Goal: Information Seeking & Learning: Learn about a topic

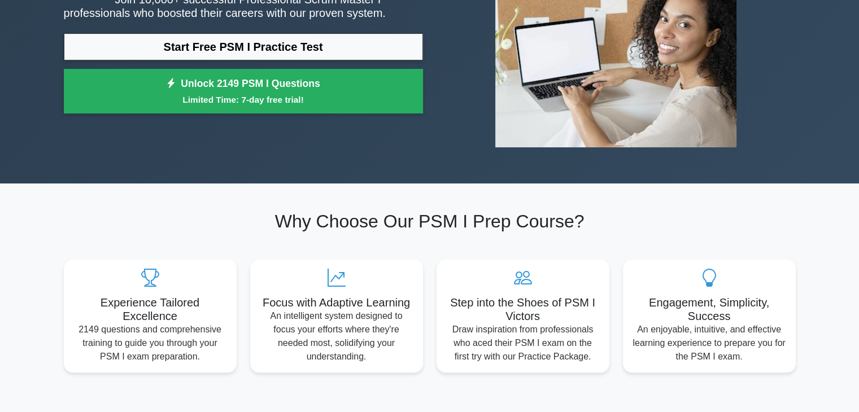
scroll to position [169, 0]
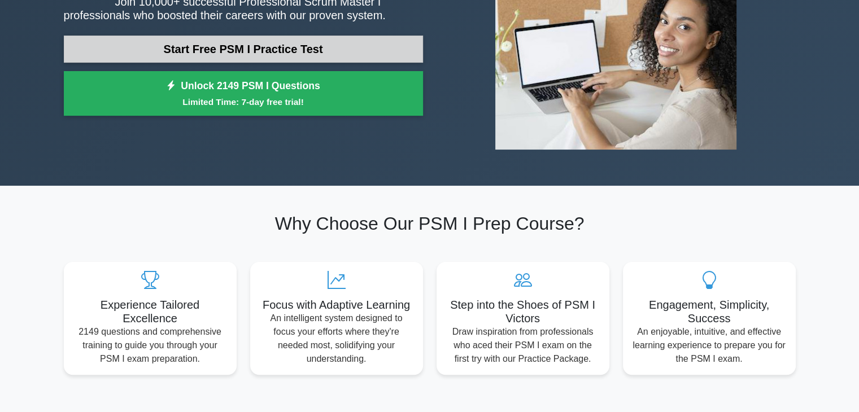
click at [225, 50] on link "Start Free PSM I Practice Test" at bounding box center [243, 49] width 359 height 27
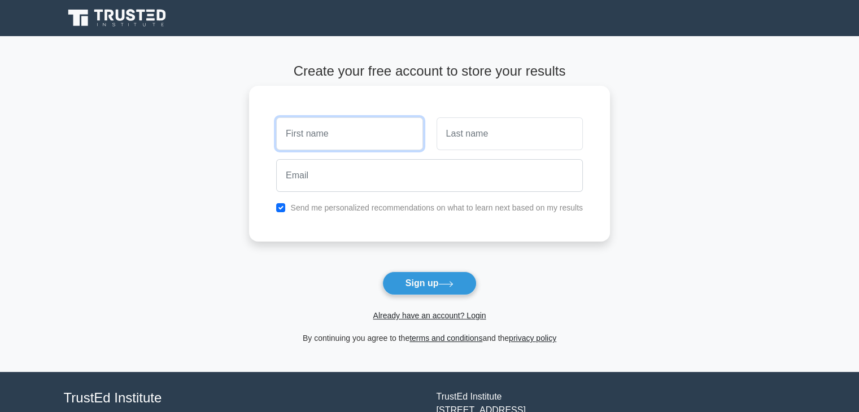
click at [363, 136] on input "text" at bounding box center [349, 133] width 146 height 33
type input "Regis"
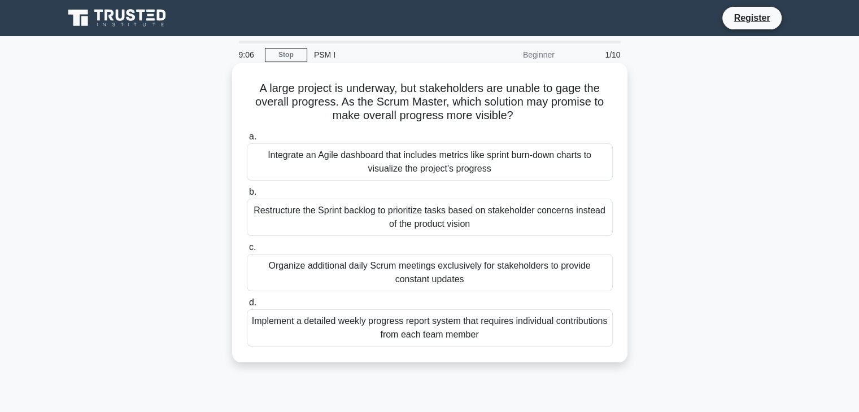
click at [511, 162] on div "Integrate an Agile dashboard that includes metrics like sprint burn-down charts…" at bounding box center [430, 161] width 366 height 37
click at [247, 141] on input "a. Integrate an Agile dashboard that includes metrics like sprint burn-down cha…" at bounding box center [247, 136] width 0 height 7
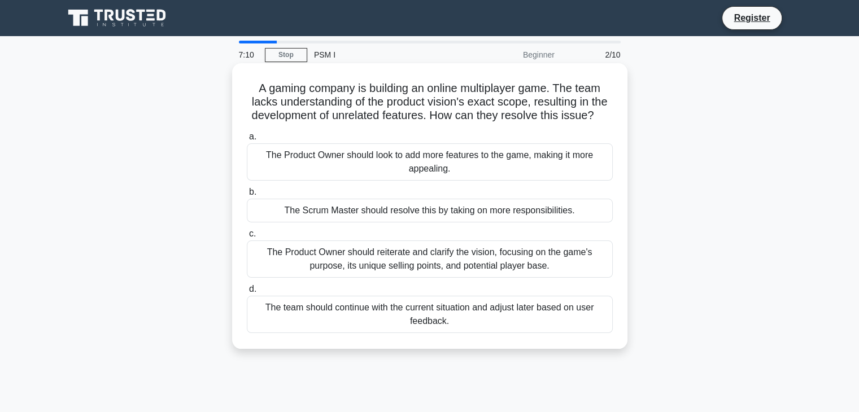
click at [440, 316] on div "The team should continue with the current situation and adjust later based on u…" at bounding box center [430, 314] width 366 height 37
click at [247, 293] on input "d. The team should continue with the current situation and adjust later based o…" at bounding box center [247, 289] width 0 height 7
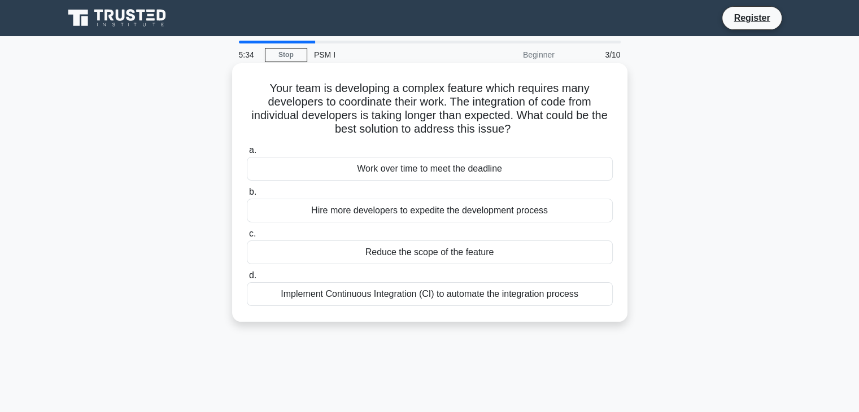
click at [378, 295] on div "Implement Continuous Integration (CI) to automate the integration process" at bounding box center [430, 294] width 366 height 24
click at [247, 280] on input "d. Implement Continuous Integration (CI) to automate the integration process" at bounding box center [247, 275] width 0 height 7
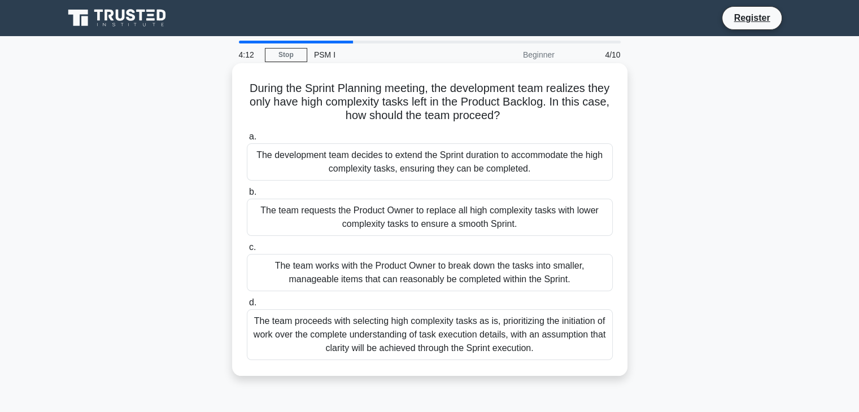
click at [464, 276] on div "The team works with the Product Owner to break down the tasks into smaller, man…" at bounding box center [430, 272] width 366 height 37
click at [247, 251] on input "c. The team works with the Product Owner to break down the tasks into smaller, …" at bounding box center [247, 247] width 0 height 7
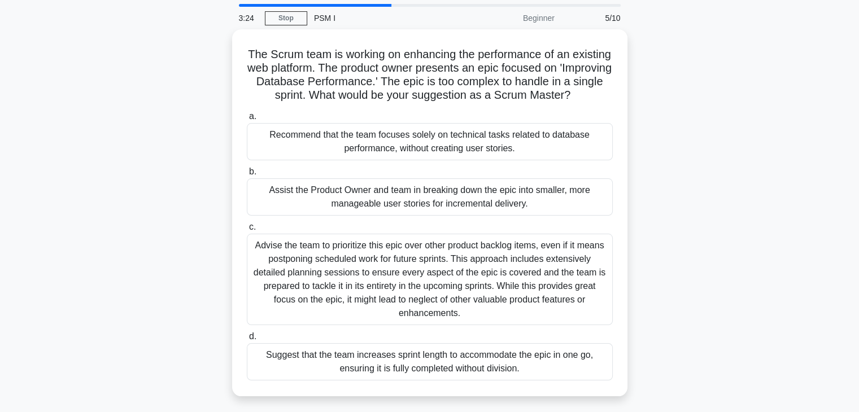
scroll to position [56, 0]
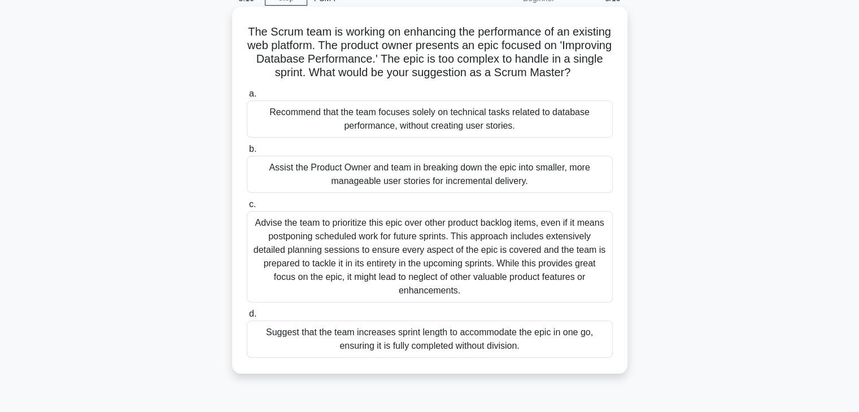
click at [479, 186] on div "Assist the Product Owner and team in breaking down the epic into smaller, more …" at bounding box center [430, 174] width 366 height 37
click at [247, 153] on input "b. Assist the Product Owner and team in breaking down the epic into smaller, mo…" at bounding box center [247, 149] width 0 height 7
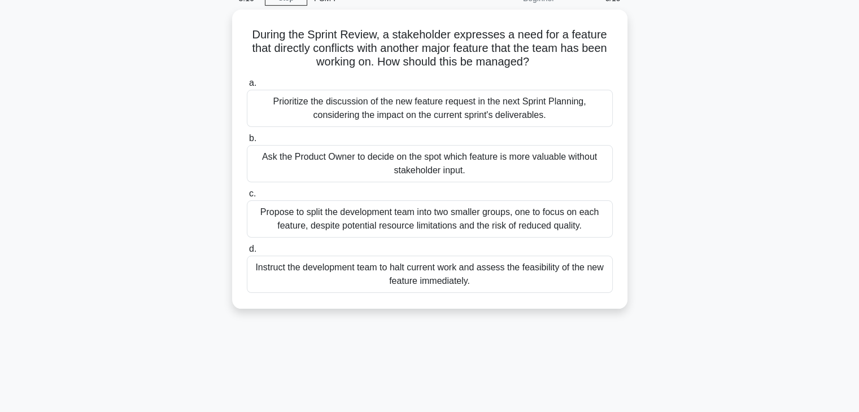
scroll to position [0, 0]
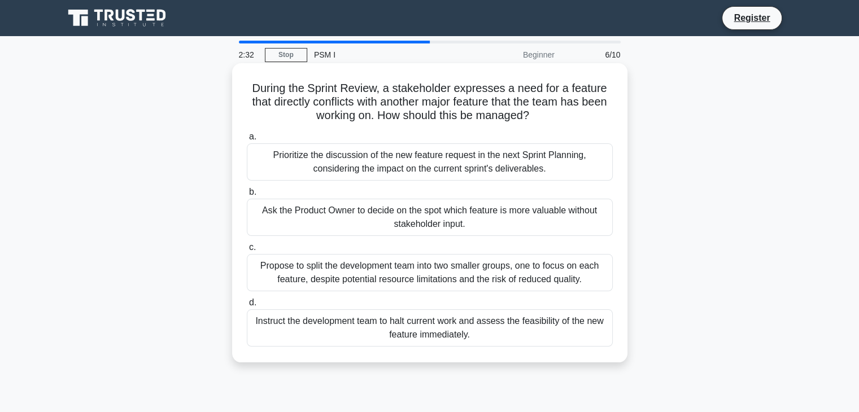
click at [395, 164] on div "Prioritize the discussion of the new feature request in the next Sprint Plannin…" at bounding box center [430, 161] width 366 height 37
click at [247, 141] on input "a. Prioritize the discussion of the new feature request in the next Sprint Plan…" at bounding box center [247, 136] width 0 height 7
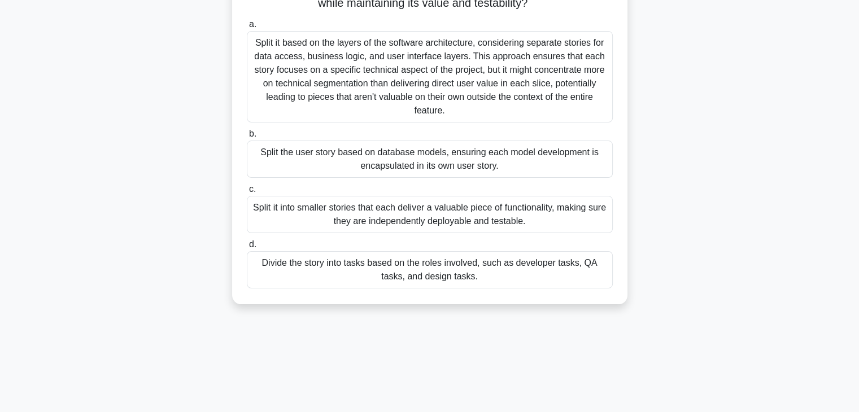
scroll to position [113, 0]
click at [516, 219] on div "Split it into smaller stories that each deliver a valuable piece of functionali…" at bounding box center [430, 213] width 366 height 37
click at [247, 193] on input "c. Split it into smaller stories that each deliver a valuable piece of function…" at bounding box center [247, 188] width 0 height 7
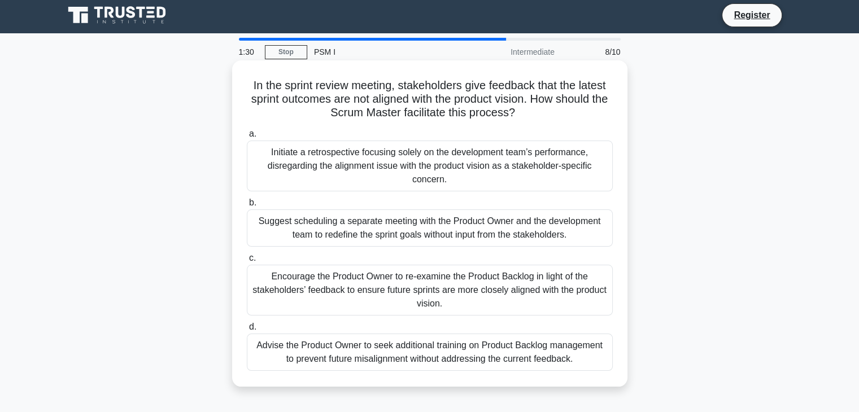
scroll to position [0, 0]
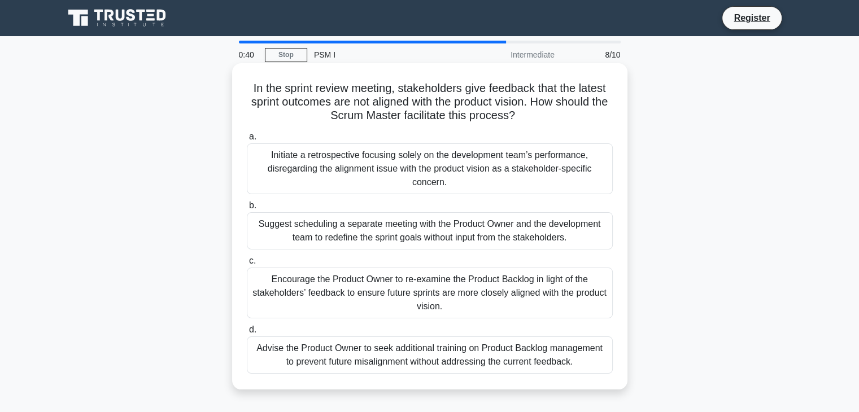
click at [470, 287] on div "Encourage the Product Owner to re-examine the Product Backlog in light of the s…" at bounding box center [430, 293] width 366 height 51
click at [247, 265] on input "c. Encourage the Product Owner to re-examine the Product Backlog in light of th…" at bounding box center [247, 261] width 0 height 7
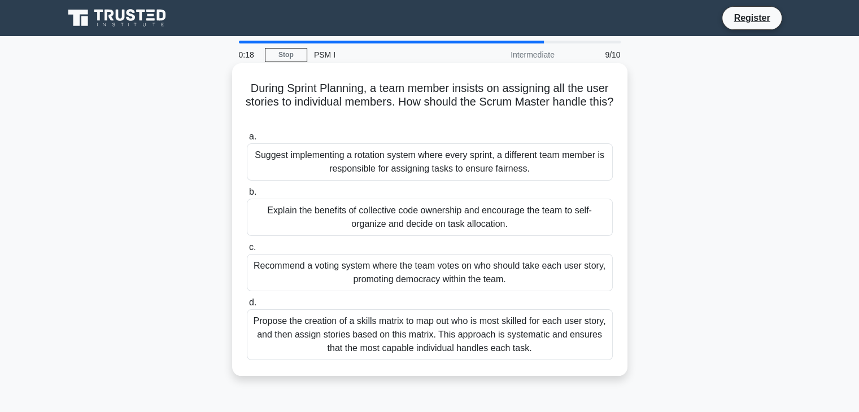
click at [515, 274] on div "Recommend a voting system where the team votes on who should take each user sto…" at bounding box center [430, 272] width 366 height 37
click at [247, 251] on input "c. Recommend a voting system where the team votes on who should take each user …" at bounding box center [247, 247] width 0 height 7
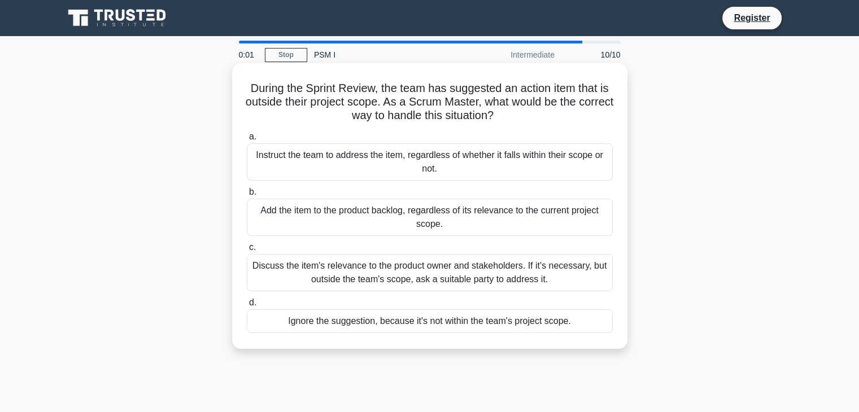
click at [396, 217] on div "Add the item to the product backlog, regardless of its relevance to the current…" at bounding box center [430, 217] width 366 height 37
click at [247, 196] on input "b. Add the item to the product backlog, regardless of its relevance to the curr…" at bounding box center [247, 192] width 0 height 7
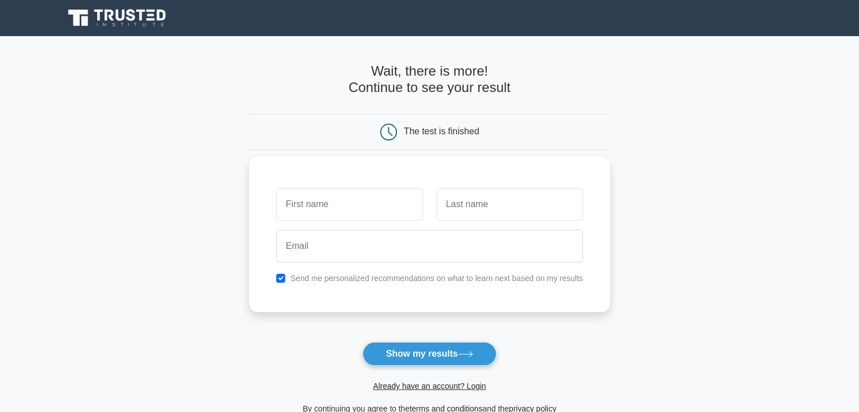
click at [393, 211] on input "text" at bounding box center [349, 204] width 146 height 33
type input "r"
type input "Regis"
click at [501, 199] on input "text" at bounding box center [510, 204] width 146 height 33
type input "n"
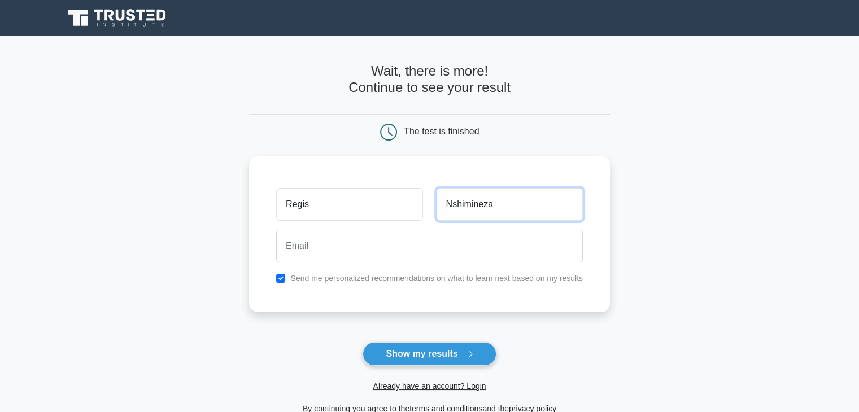
type input "Nshimineza"
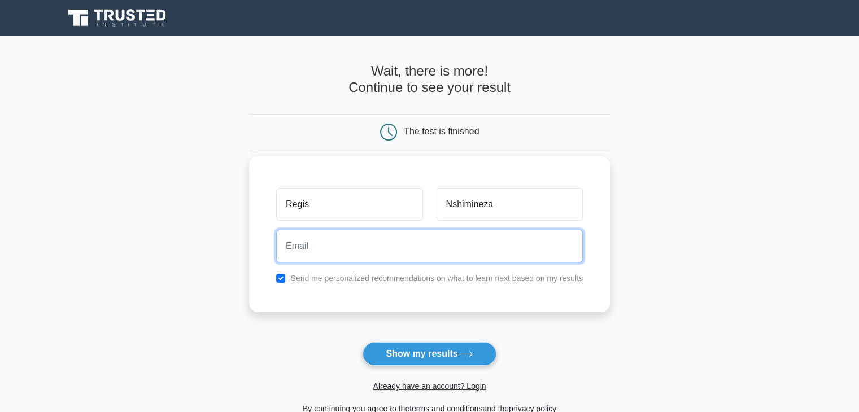
click at [409, 254] on input "email" at bounding box center [429, 246] width 307 height 33
type input "nshimineza@gmail.com"
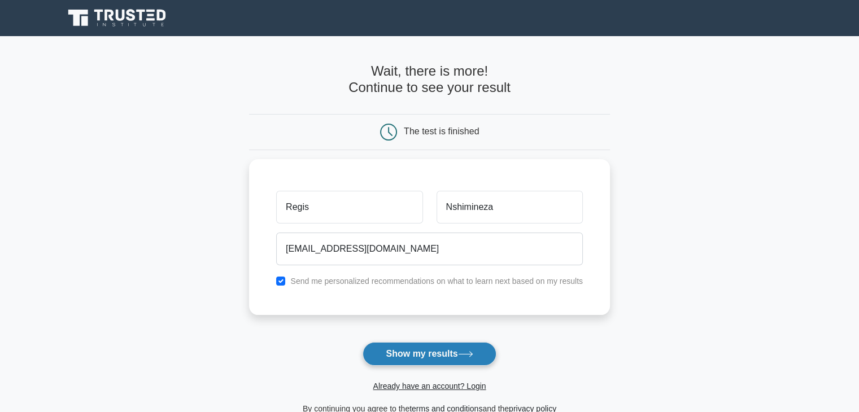
click at [408, 355] on button "Show my results" at bounding box center [429, 354] width 133 height 24
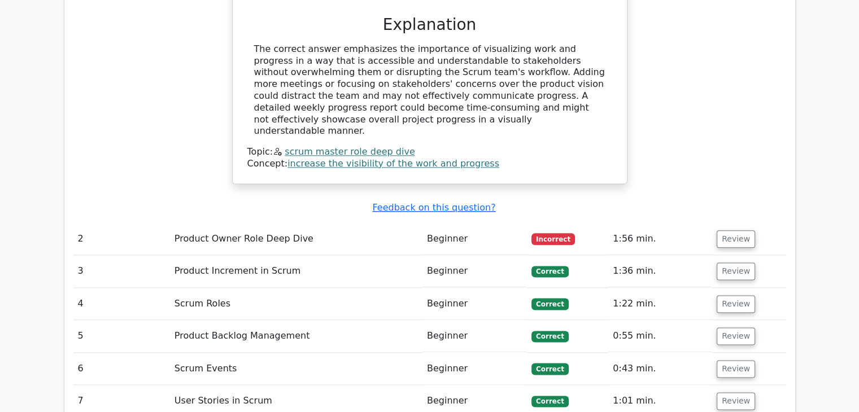
scroll to position [1355, 0]
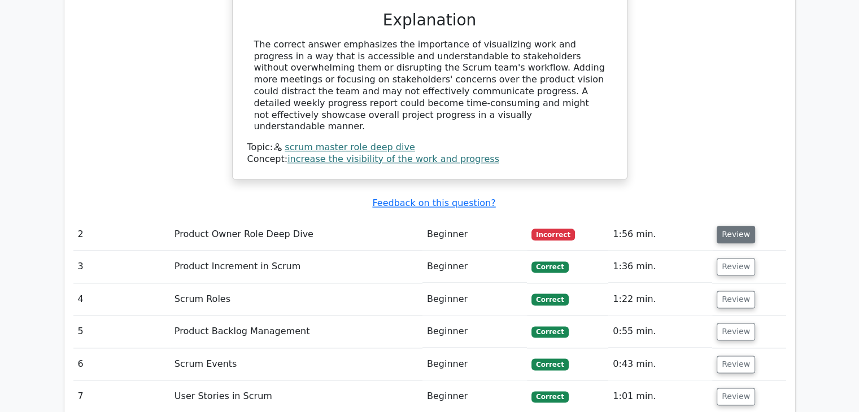
click at [730, 226] on button "Review" at bounding box center [736, 235] width 38 height 18
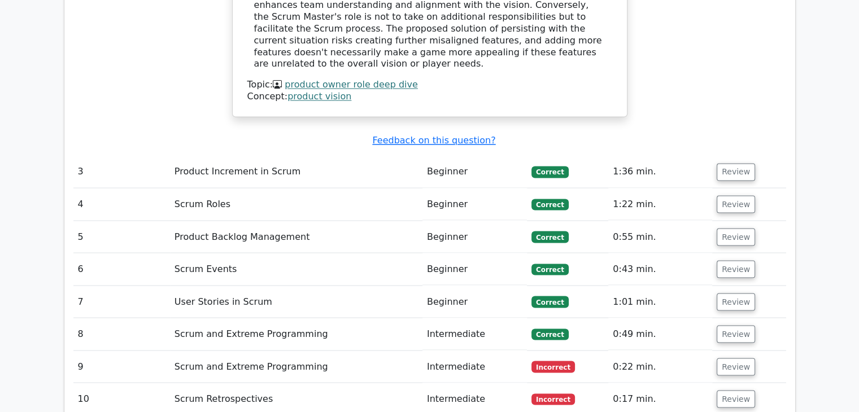
scroll to position [2033, 0]
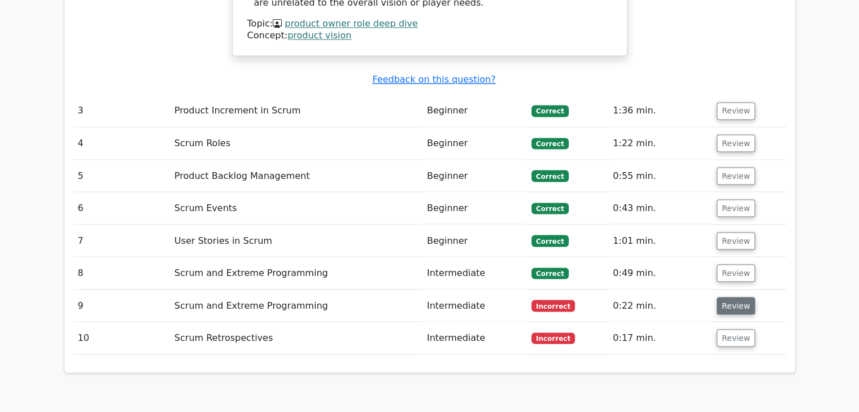
click at [730, 297] on button "Review" at bounding box center [736, 306] width 38 height 18
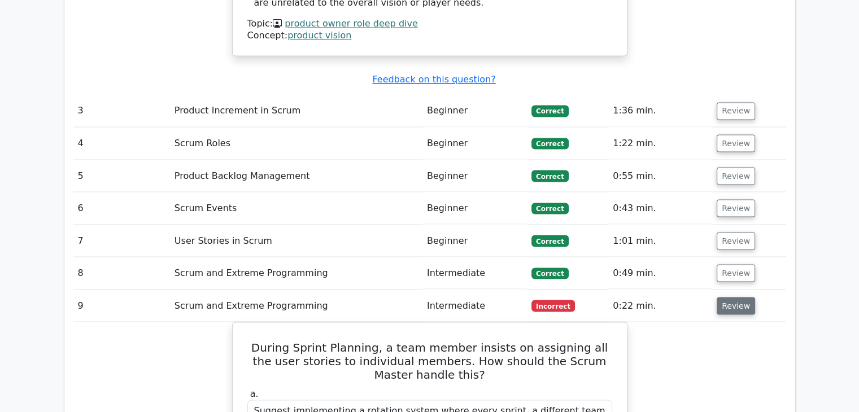
click at [728, 297] on button "Review" at bounding box center [736, 306] width 38 height 18
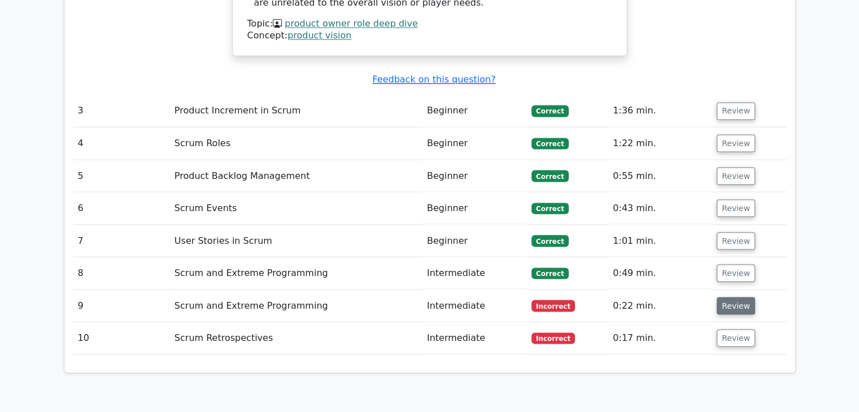
click at [728, 297] on button "Review" at bounding box center [736, 306] width 38 height 18
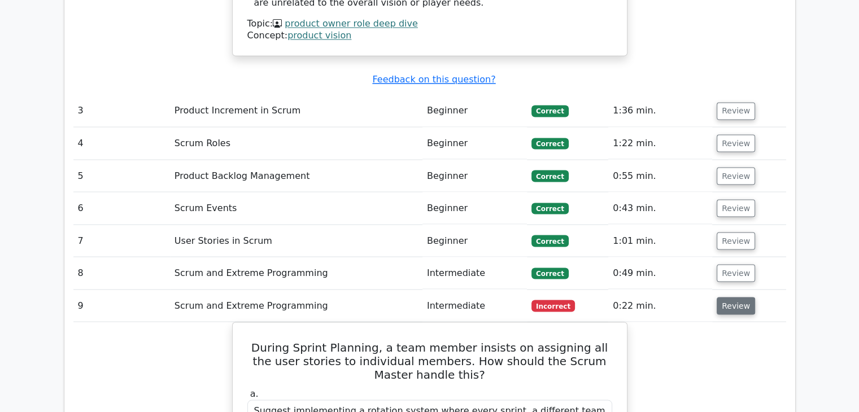
click at [725, 297] on button "Review" at bounding box center [736, 306] width 38 height 18
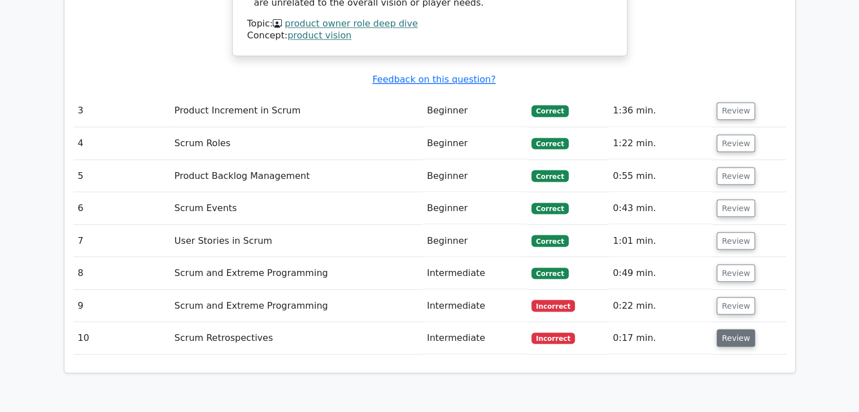
click at [724, 329] on button "Review" at bounding box center [736, 338] width 38 height 18
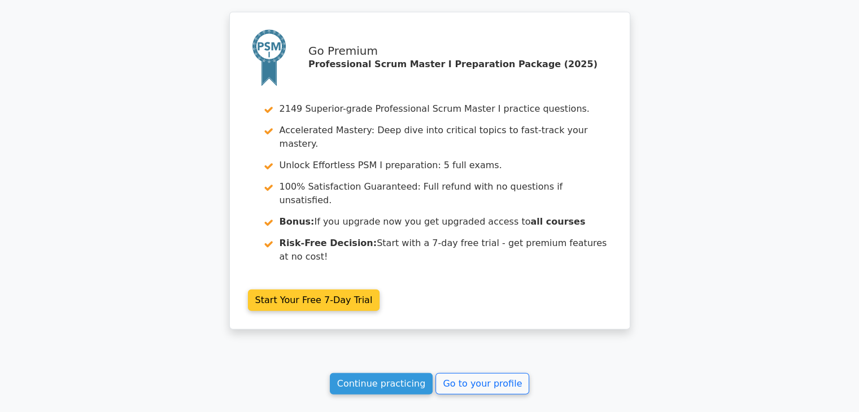
scroll to position [2993, 0]
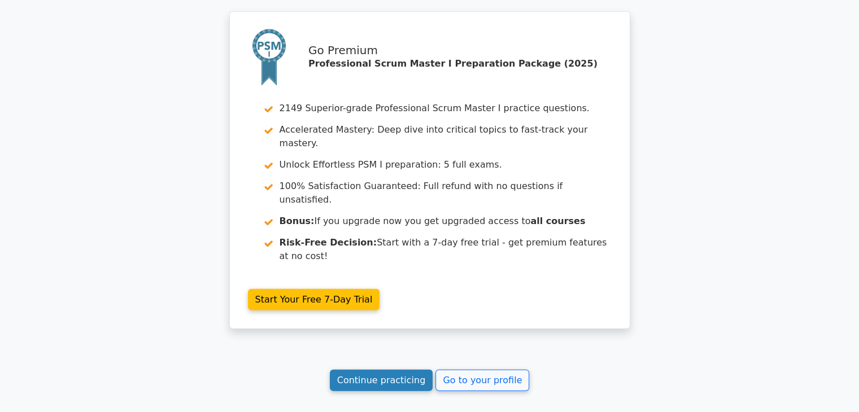
click at [404, 370] on link "Continue practicing" at bounding box center [381, 380] width 103 height 21
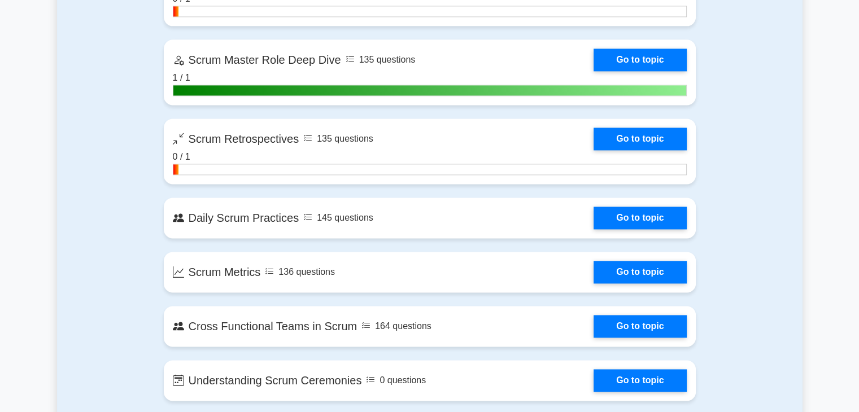
scroll to position [1638, 0]
